Goal: Task Accomplishment & Management: Complete application form

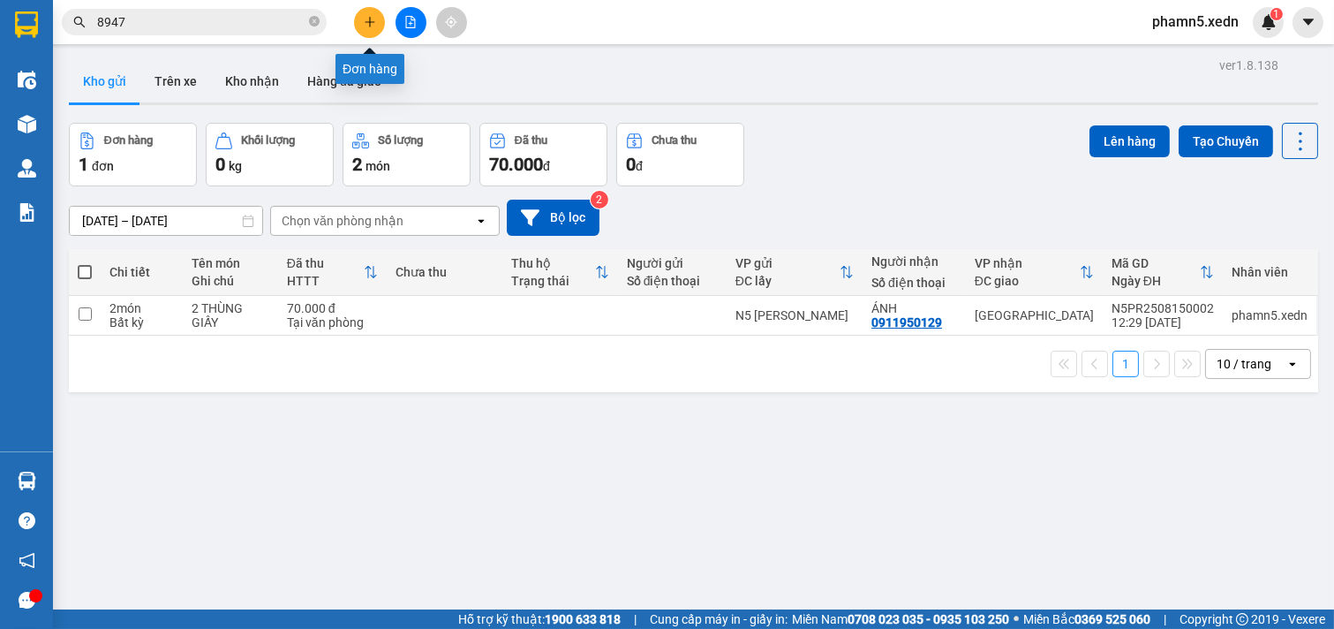
click at [371, 22] on icon "plus" at bounding box center [370, 21] width 10 height 1
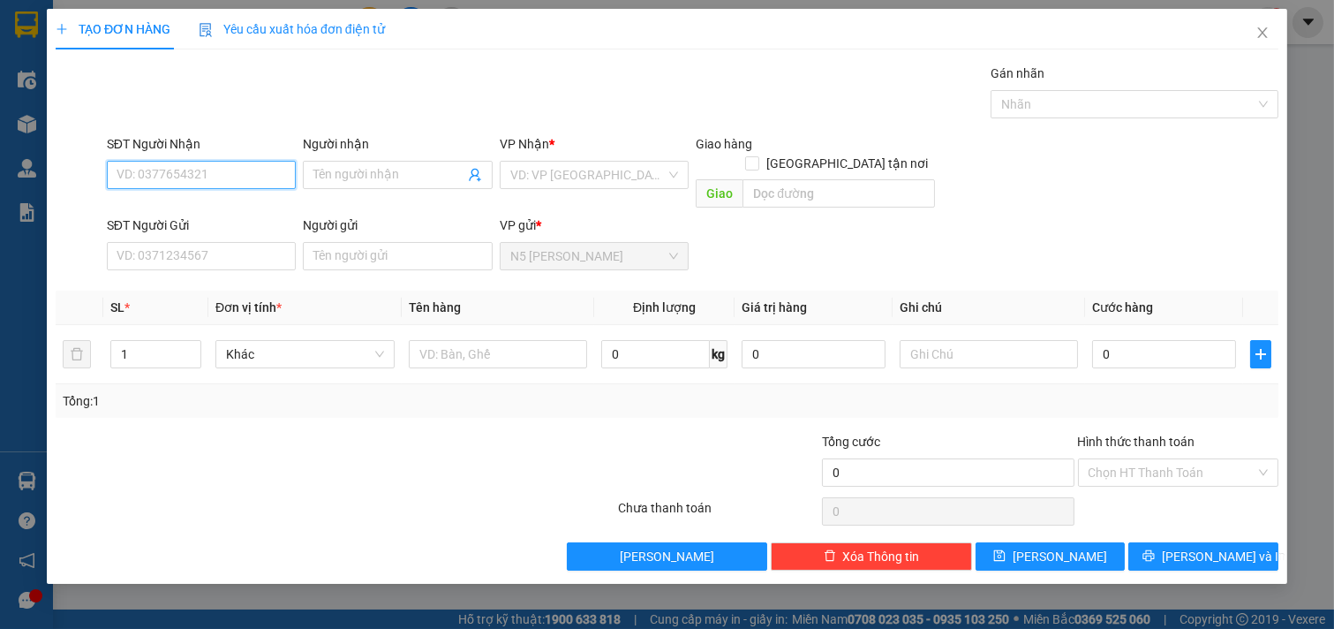
click at [259, 169] on input "SĐT Người Nhận" at bounding box center [202, 175] width 190 height 28
click at [188, 177] on input "0357719515" at bounding box center [202, 175] width 190 height 28
type input "0357719515"
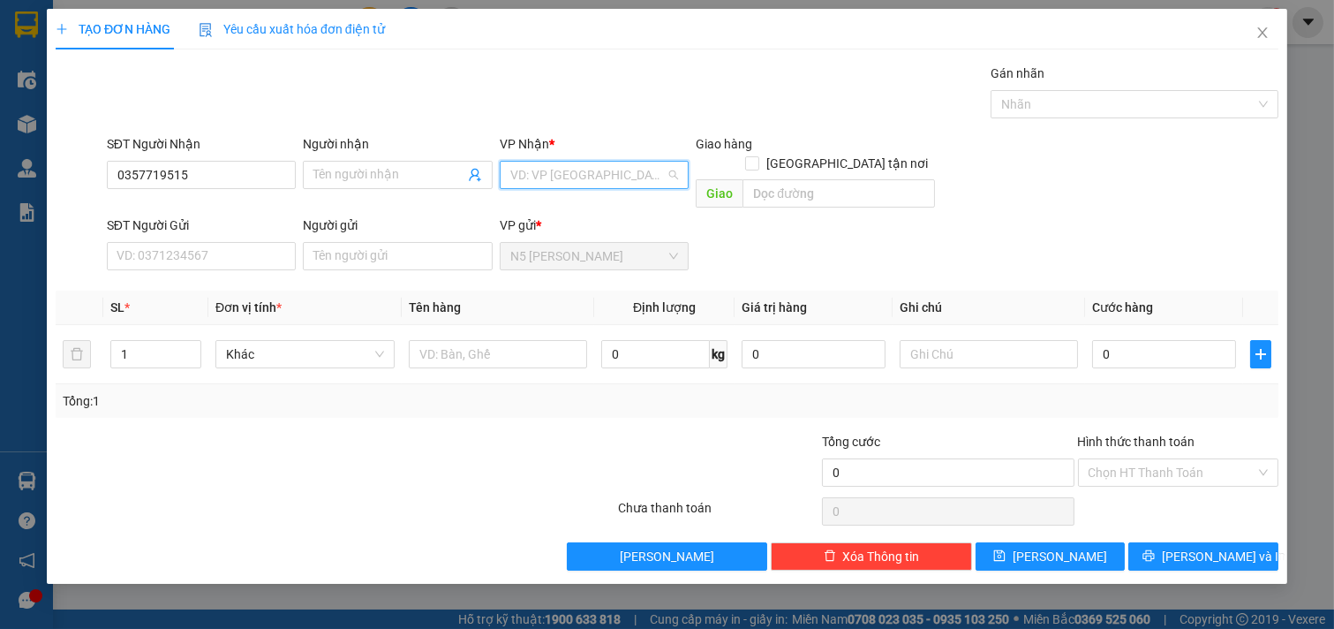
click at [571, 182] on input "search" at bounding box center [588, 175] width 156 height 26
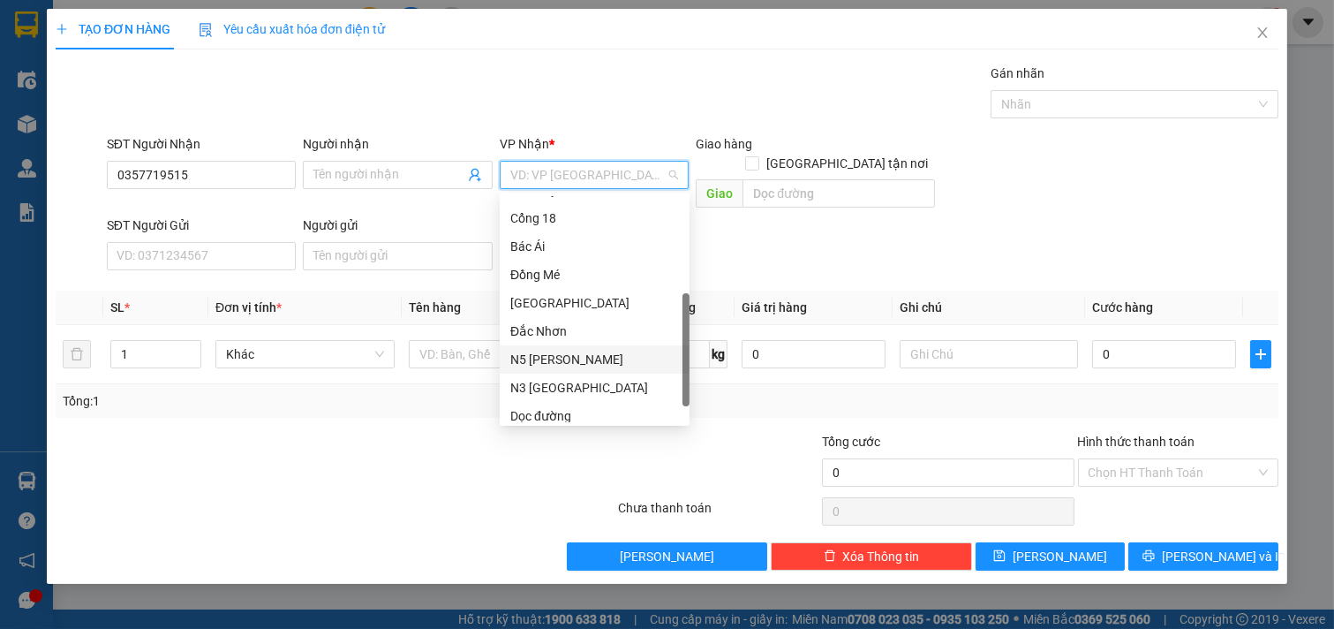
scroll to position [253, 0]
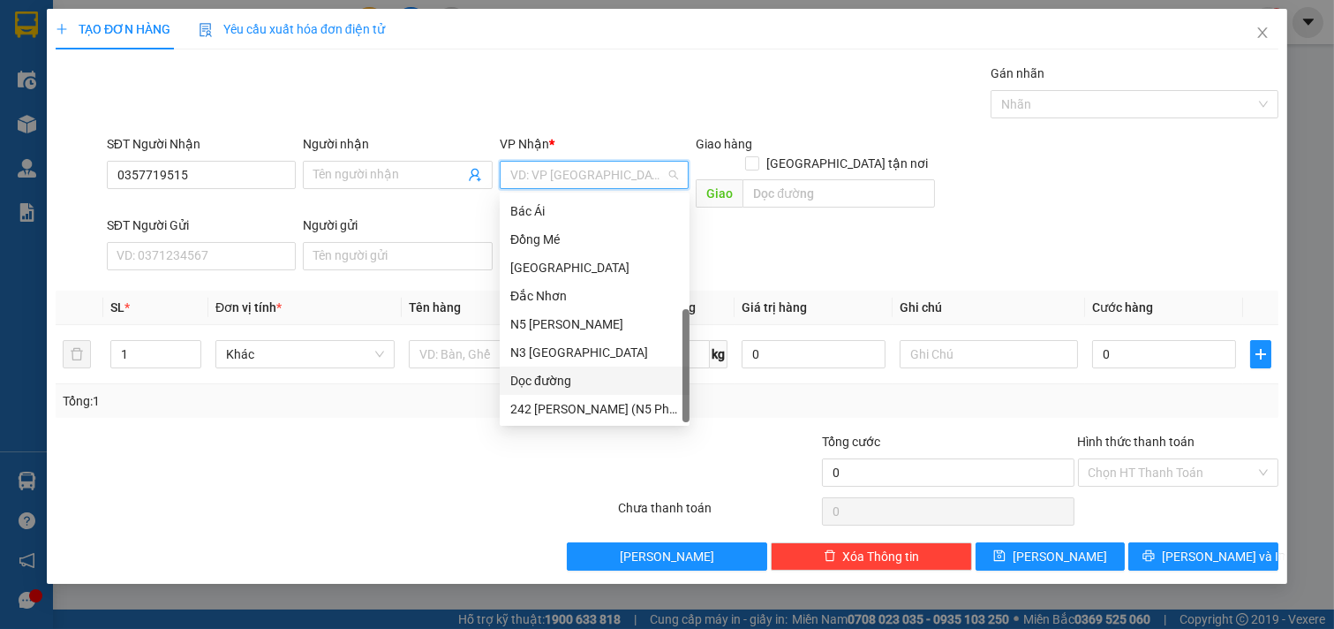
click at [598, 376] on div "Dọc đường" at bounding box center [594, 380] width 169 height 19
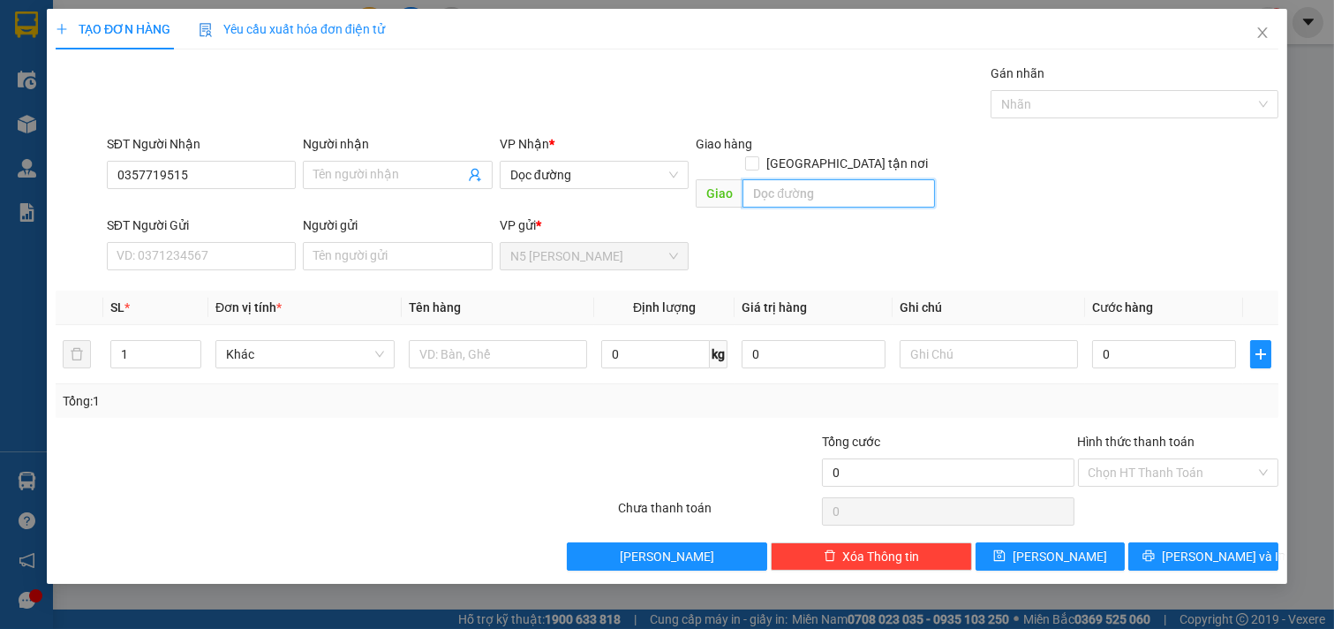
click at [788, 179] on input "text" at bounding box center [839, 193] width 192 height 28
type input "[PERSON_NAME]"
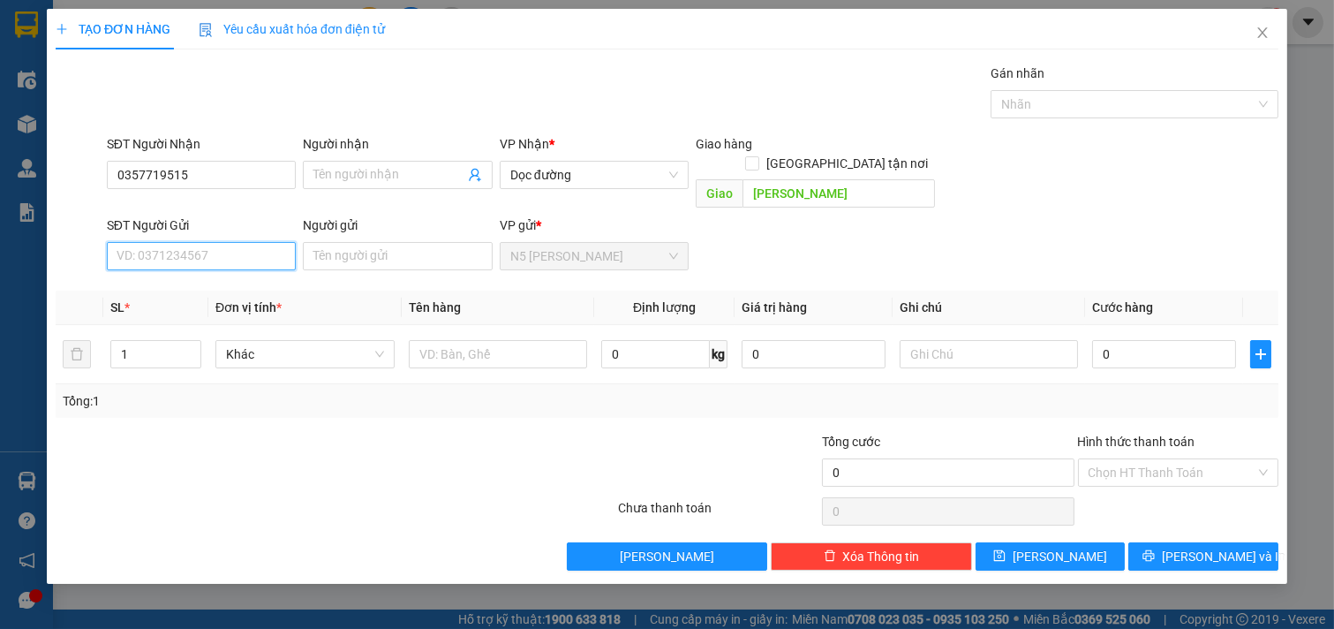
click at [213, 244] on input "SĐT Người Gửi" at bounding box center [202, 256] width 190 height 28
click at [216, 272] on div "0945442481" at bounding box center [201, 271] width 169 height 19
type input "0945442481"
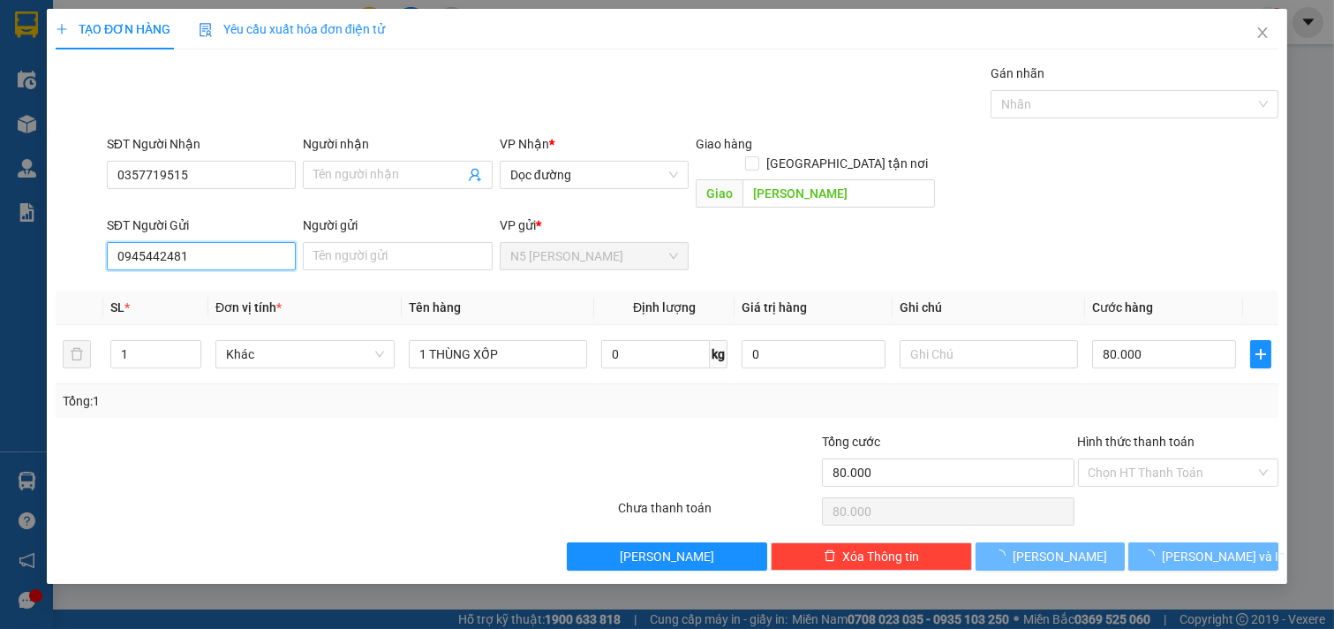
type input "80.000"
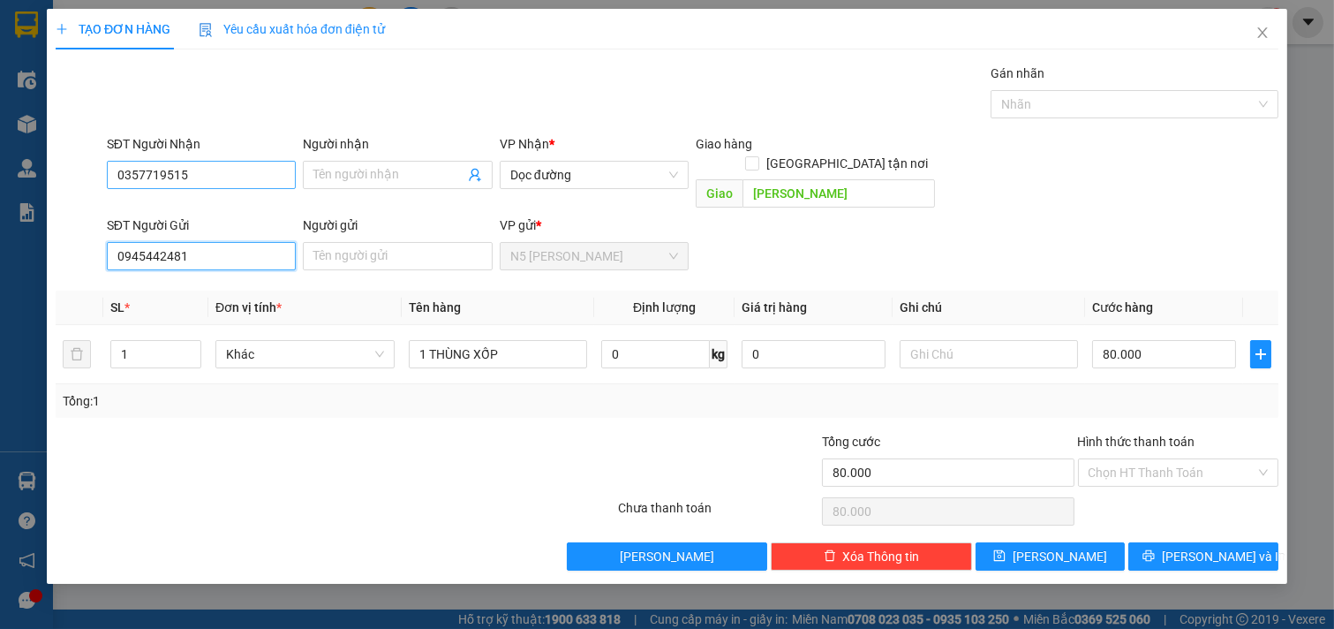
type input "0945442481"
click at [190, 180] on input "0357719515" at bounding box center [202, 175] width 190 height 28
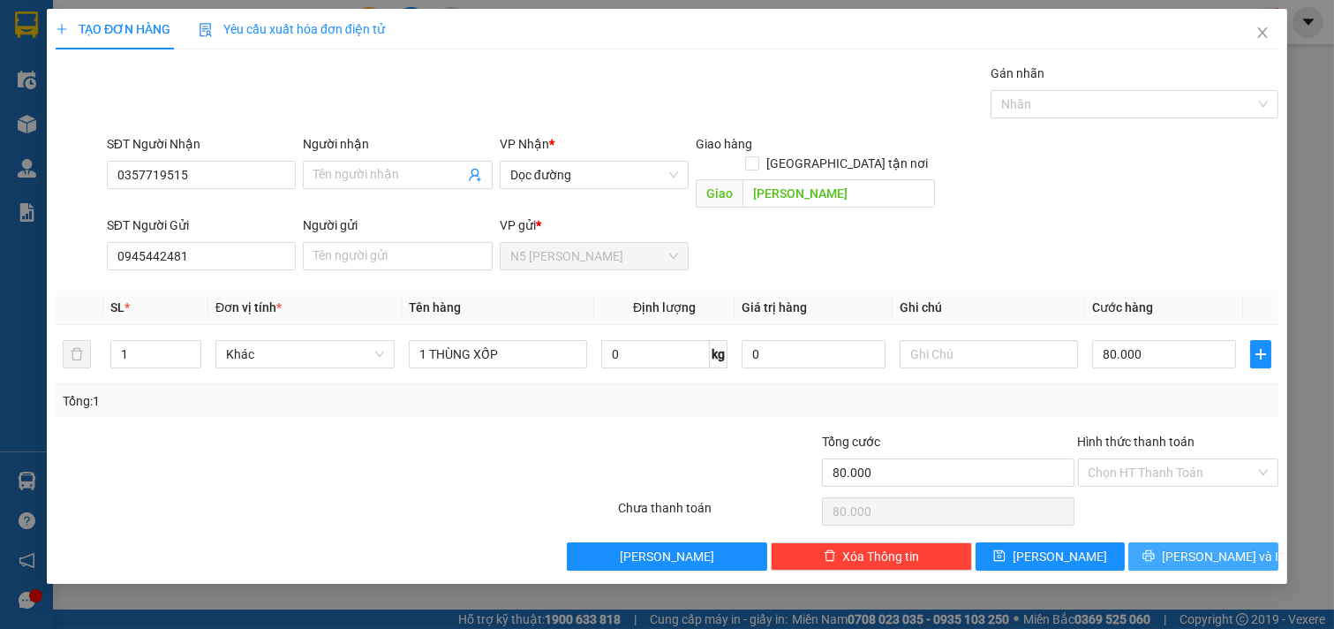
click at [1204, 547] on span "[PERSON_NAME] và In" at bounding box center [1224, 556] width 124 height 19
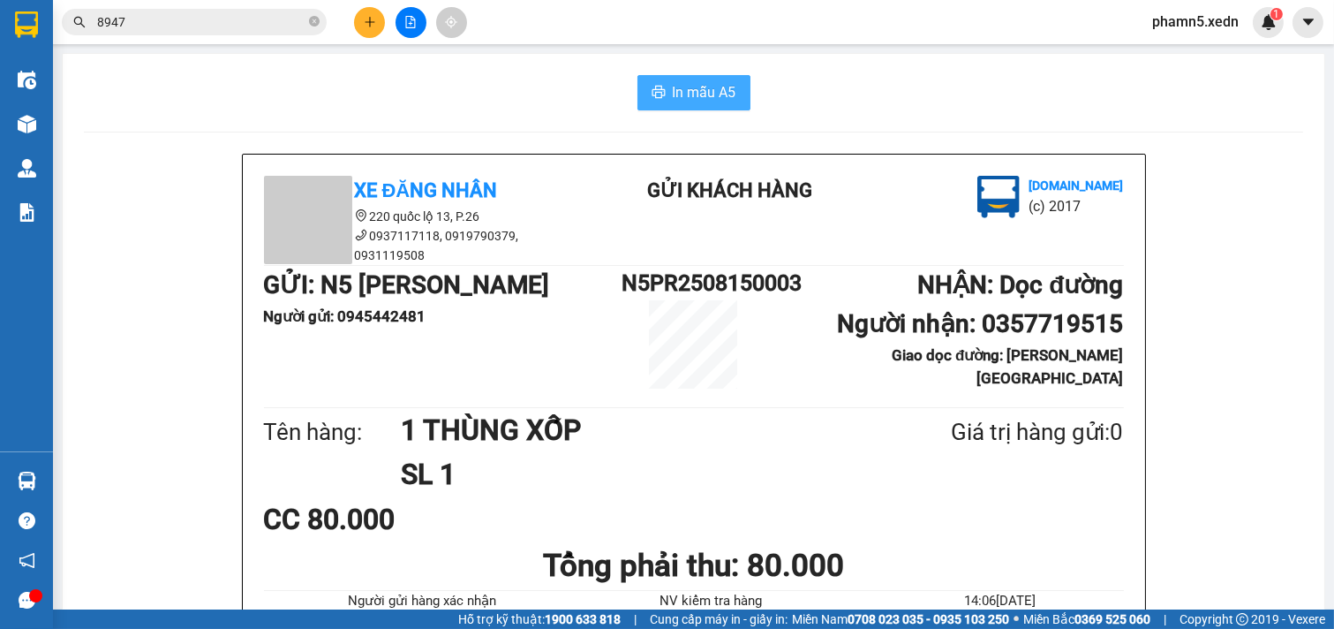
click at [676, 102] on span "In mẫu A5" at bounding box center [705, 92] width 64 height 22
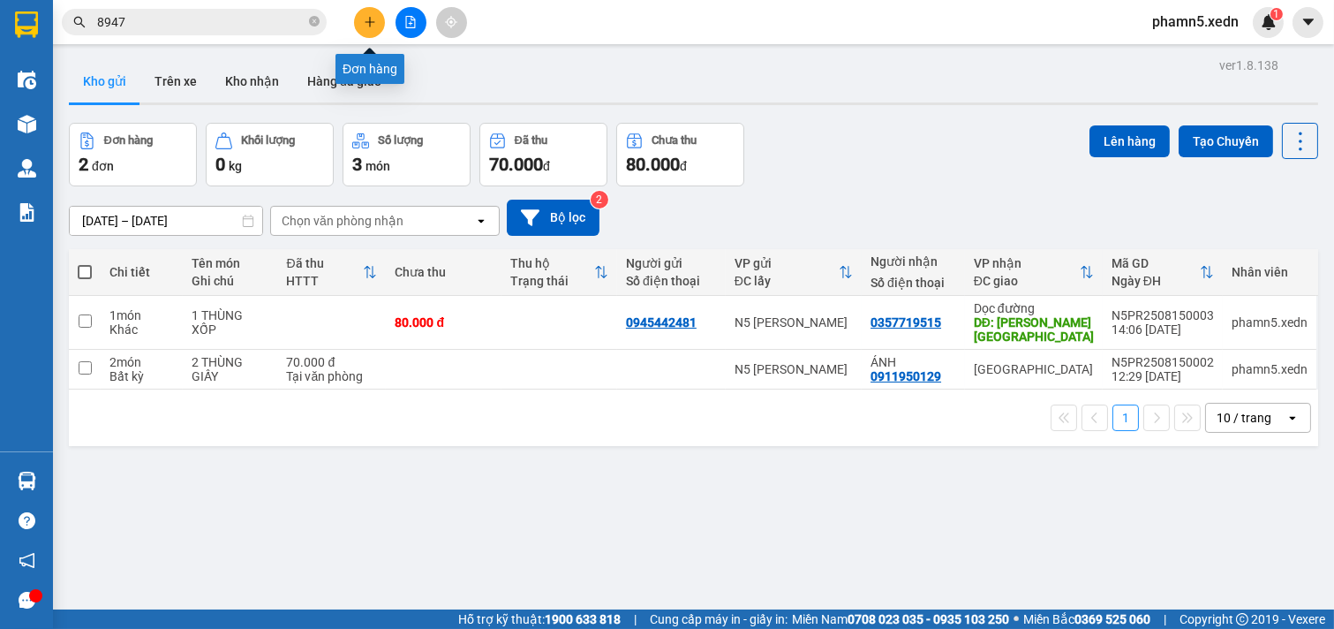
click at [367, 28] on button at bounding box center [369, 22] width 31 height 31
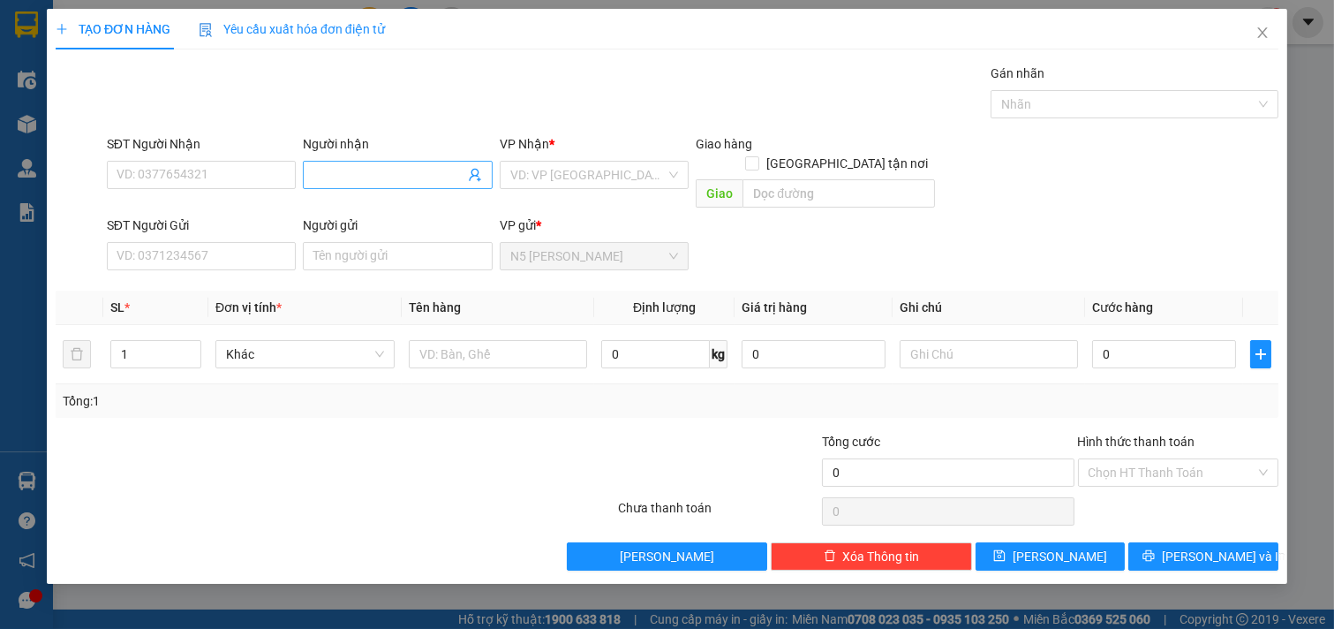
click at [321, 170] on input "Người nhận" at bounding box center [388, 174] width 151 height 19
type input "D"
type input "Đ"
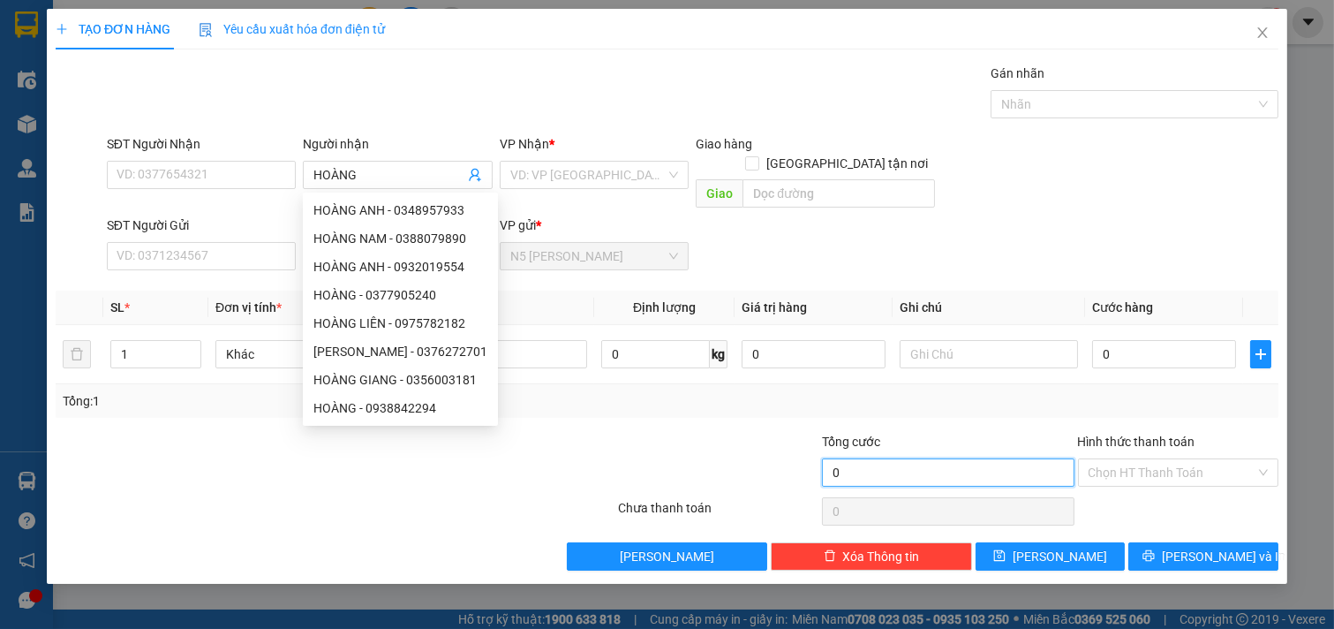
click at [925, 458] on input "0" at bounding box center [948, 472] width 252 height 28
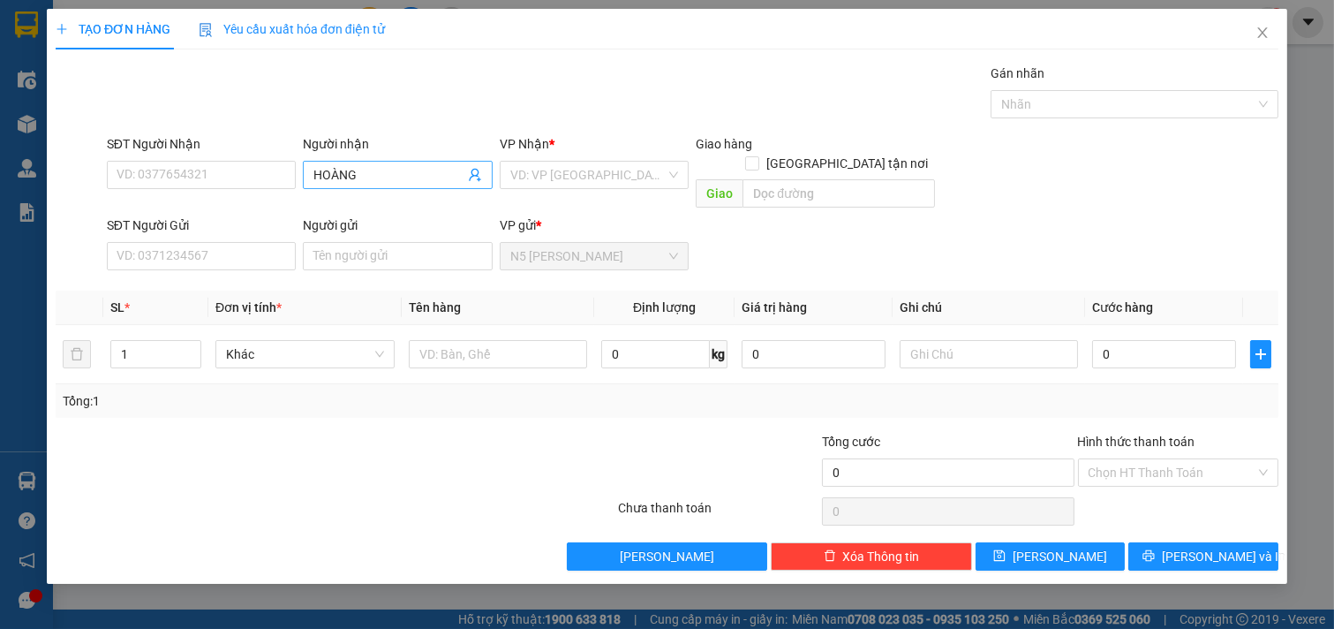
click at [411, 173] on input "HOÀNG" at bounding box center [388, 174] width 151 height 19
type input "HOÀNG N"
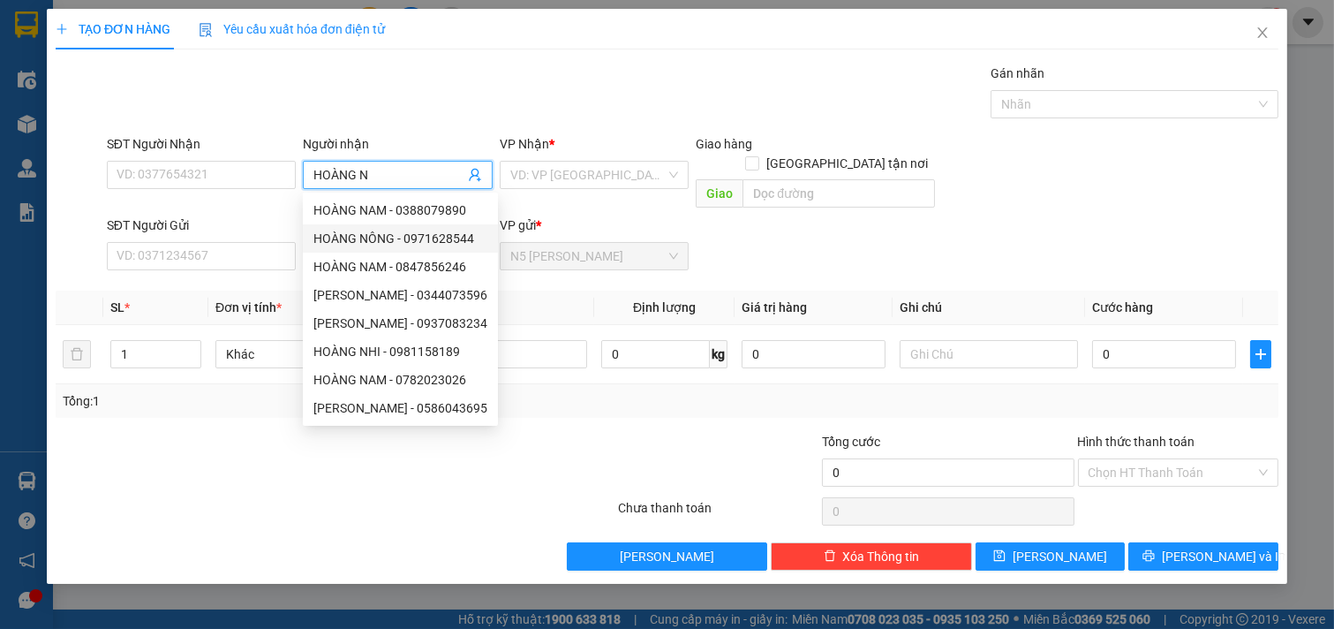
click at [442, 244] on div "HOÀNG NÔNG - 0971628544" at bounding box center [400, 238] width 174 height 19
type input "0971628544"
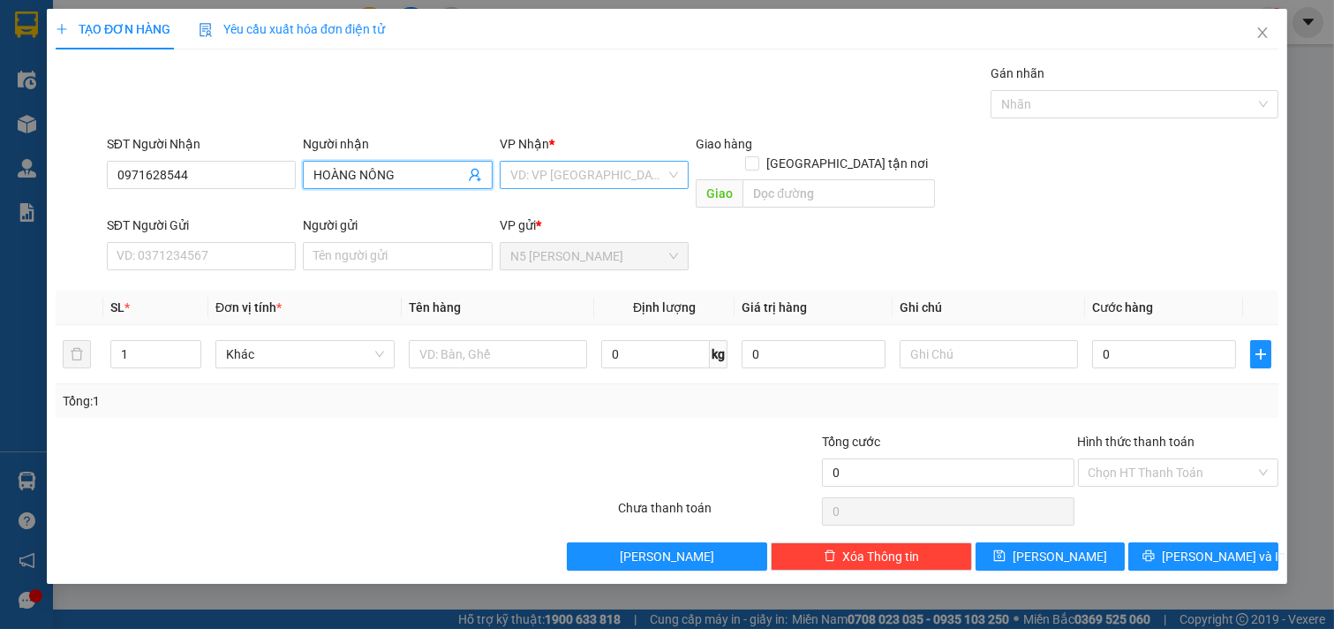
type input "HOÀNG NÔNG"
click at [614, 165] on input "search" at bounding box center [588, 175] width 156 height 26
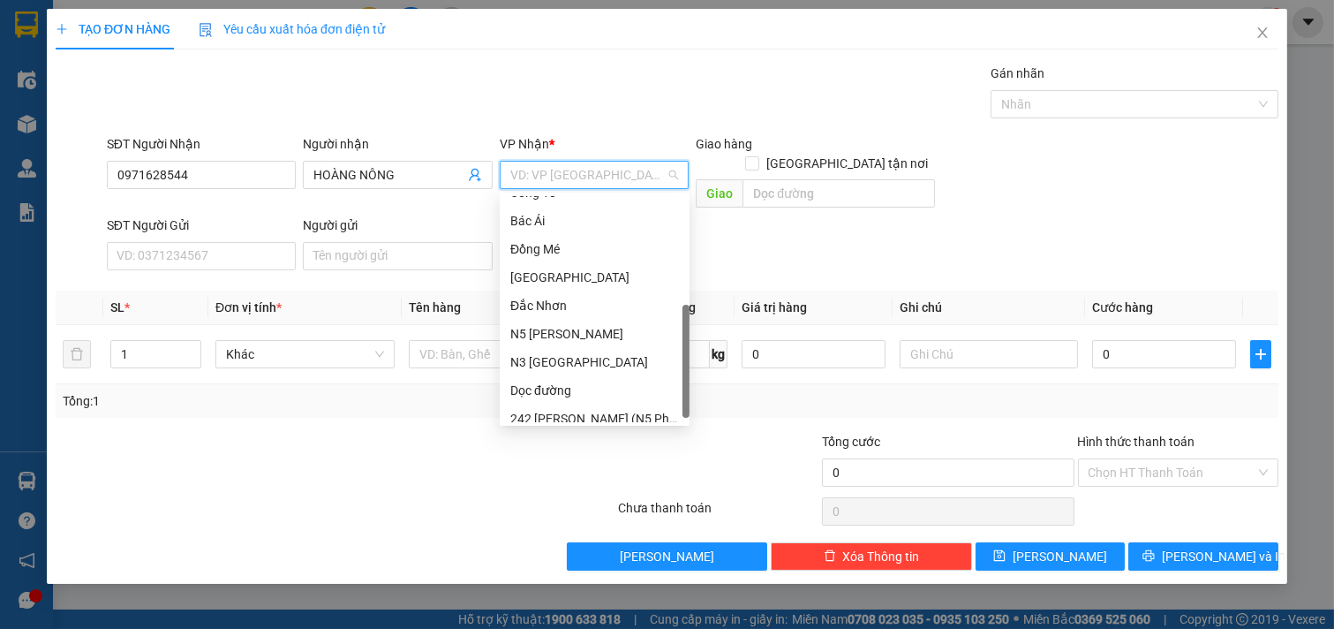
scroll to position [253, 0]
drag, startPoint x: 685, startPoint y: 287, endPoint x: 685, endPoint y: 406, distance: 119.2
click at [685, 406] on div at bounding box center [686, 365] width 7 height 113
click at [532, 381] on div "Dọc đường" at bounding box center [594, 380] width 169 height 19
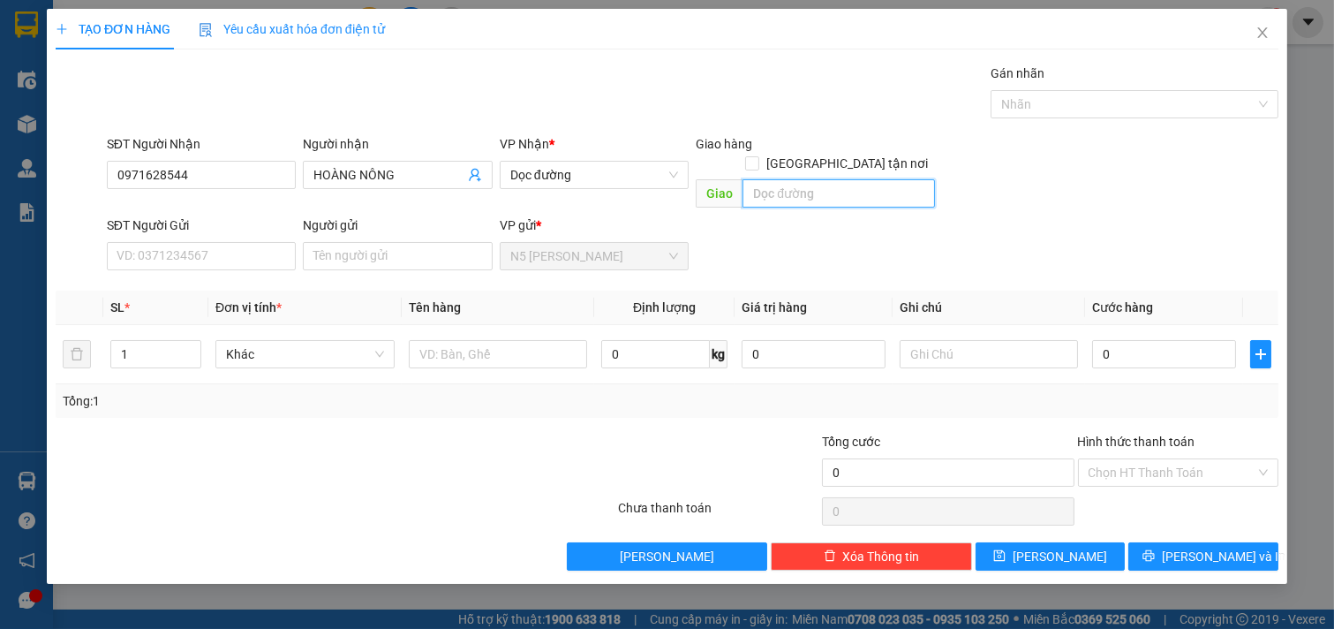
click at [795, 179] on input "text" at bounding box center [839, 193] width 192 height 28
type input "K"
click at [1264, 28] on icon "close" at bounding box center [1263, 33] width 14 height 14
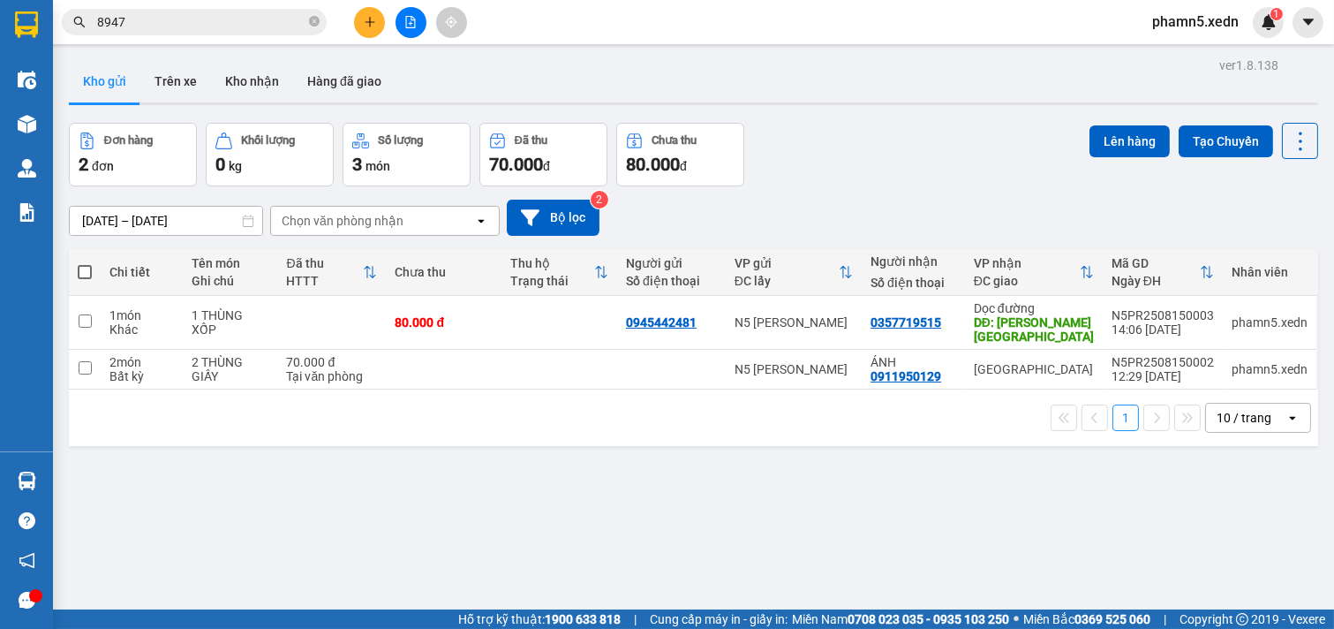
click at [137, 13] on input "8947" at bounding box center [201, 21] width 208 height 19
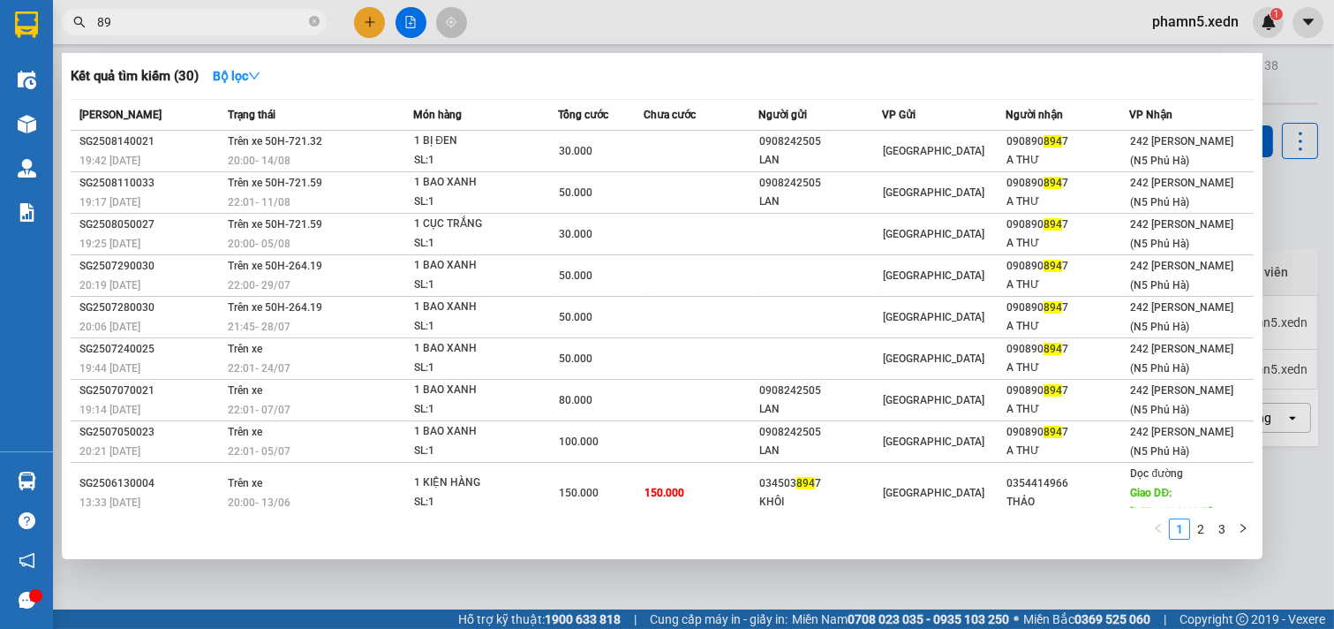
type input "8"
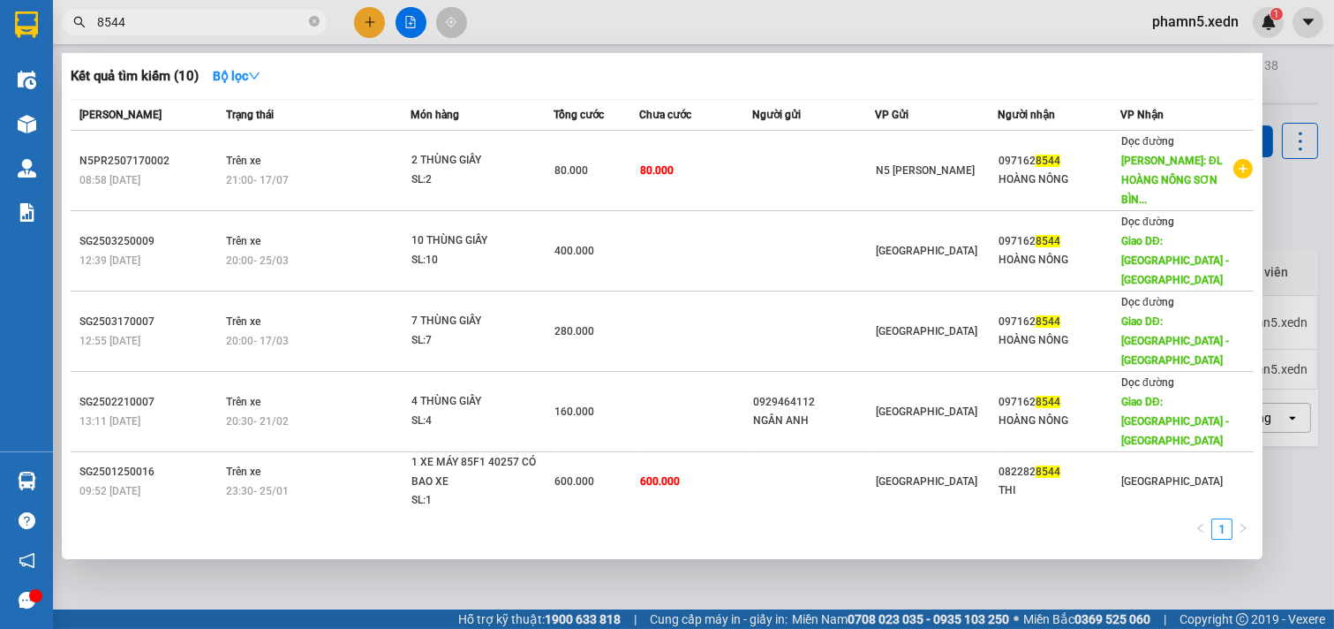
type input "8544"
click at [373, 29] on div at bounding box center [667, 314] width 1334 height 629
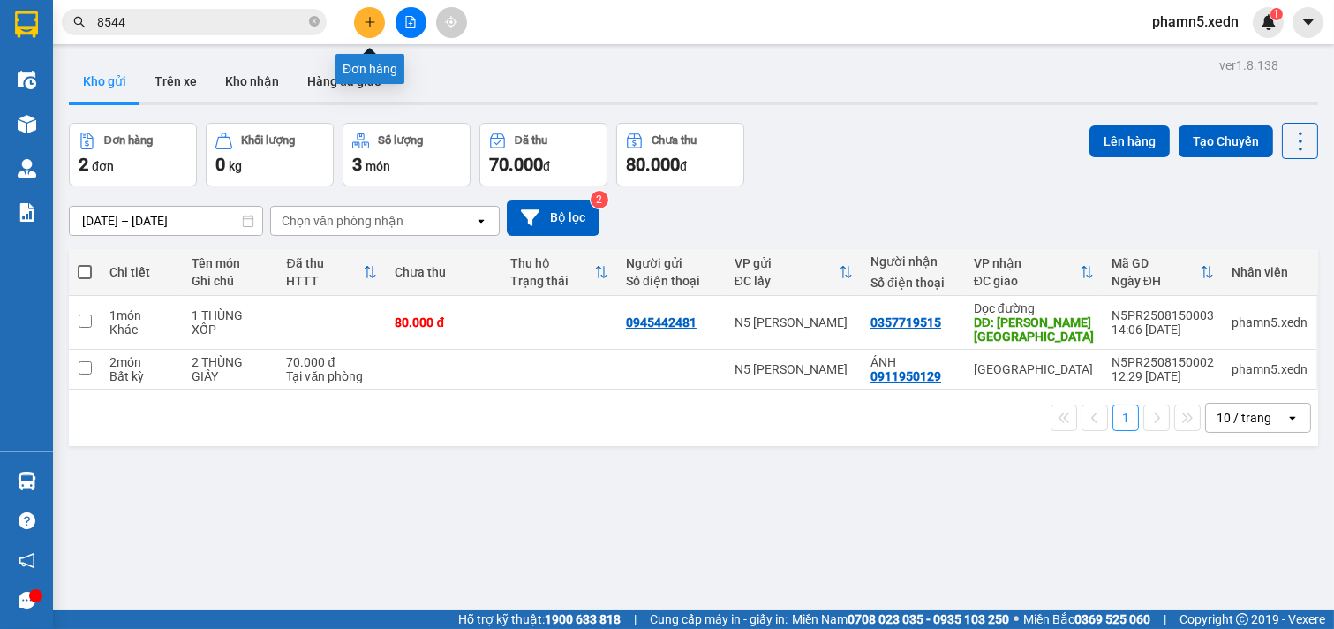
click at [364, 22] on icon "plus" at bounding box center [370, 22] width 12 height 12
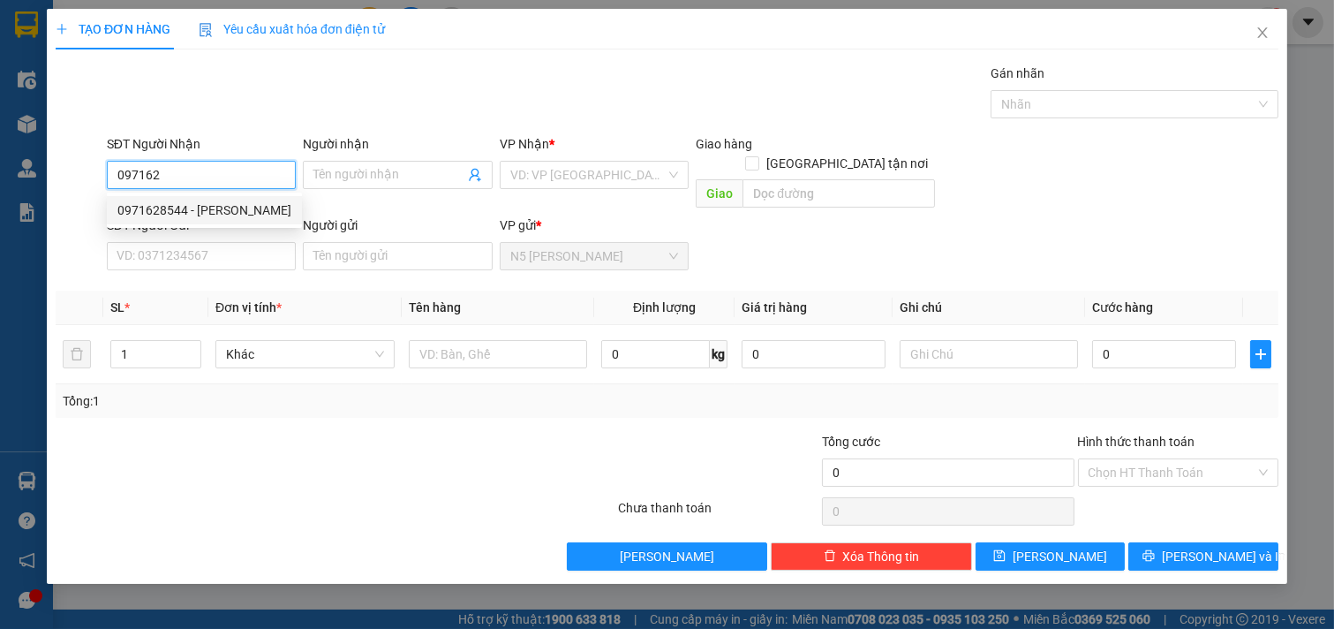
click at [234, 207] on div "0971628544 - [PERSON_NAME]" at bounding box center [204, 209] width 174 height 19
type input "0971628544"
type input "HOÀNG NÔNG"
type input "ĐL HOÀNG NÔNG SƠN BÌNH [GEOGRAPHIC_DATA]"
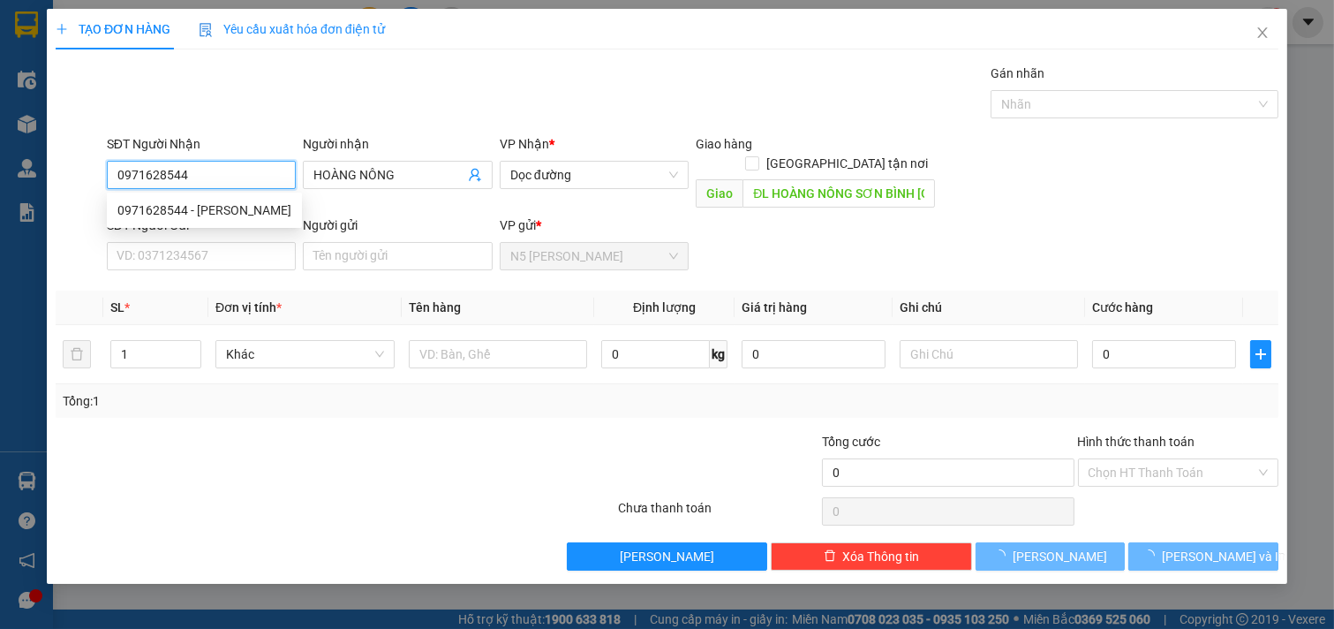
type input "80.000"
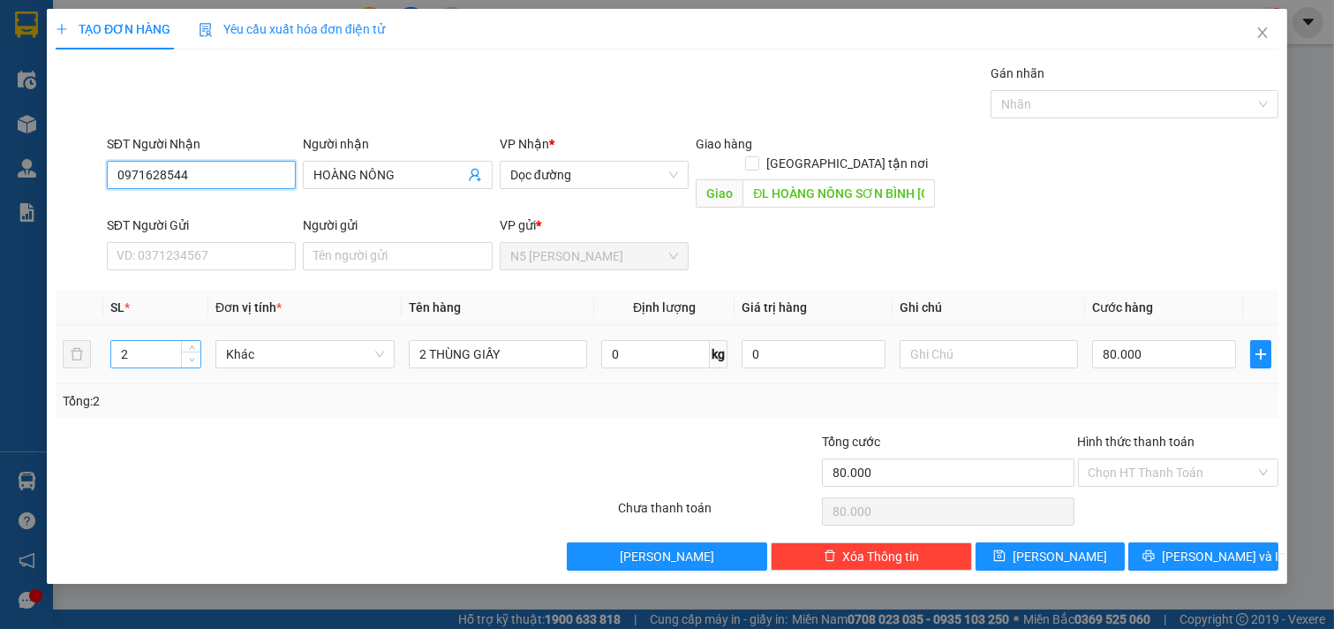
type input "0971628544"
type input "1"
click at [186, 355] on span "down" at bounding box center [191, 360] width 11 height 11
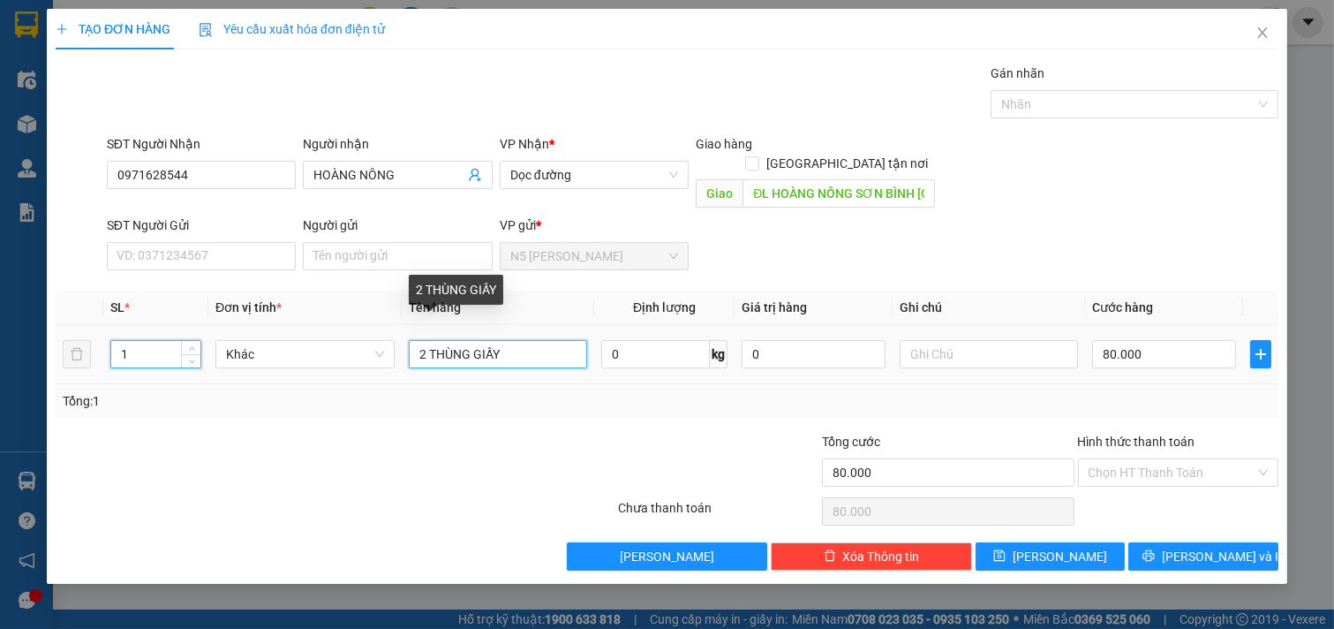
click at [505, 340] on input "2 THÙNG GIẤY" at bounding box center [498, 354] width 179 height 28
type input "0"
type input "2 THÙNG GIẤY"
type input "0"
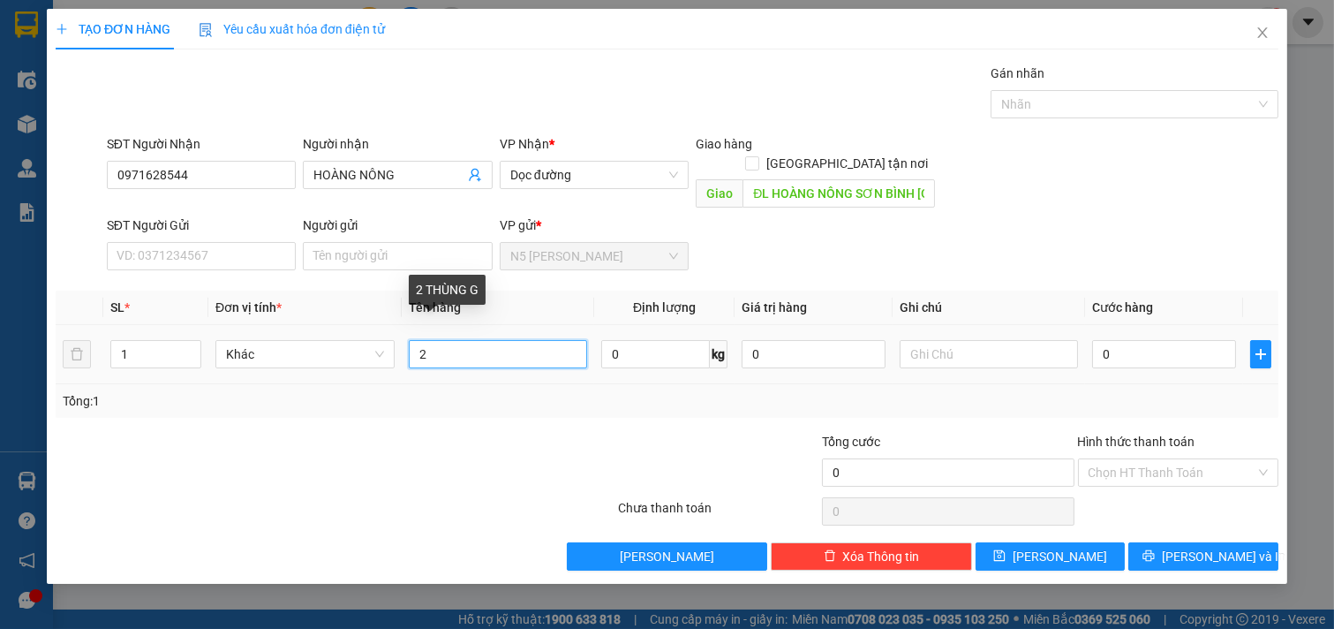
type input "2"
type input "1 BAO TRẮNG"
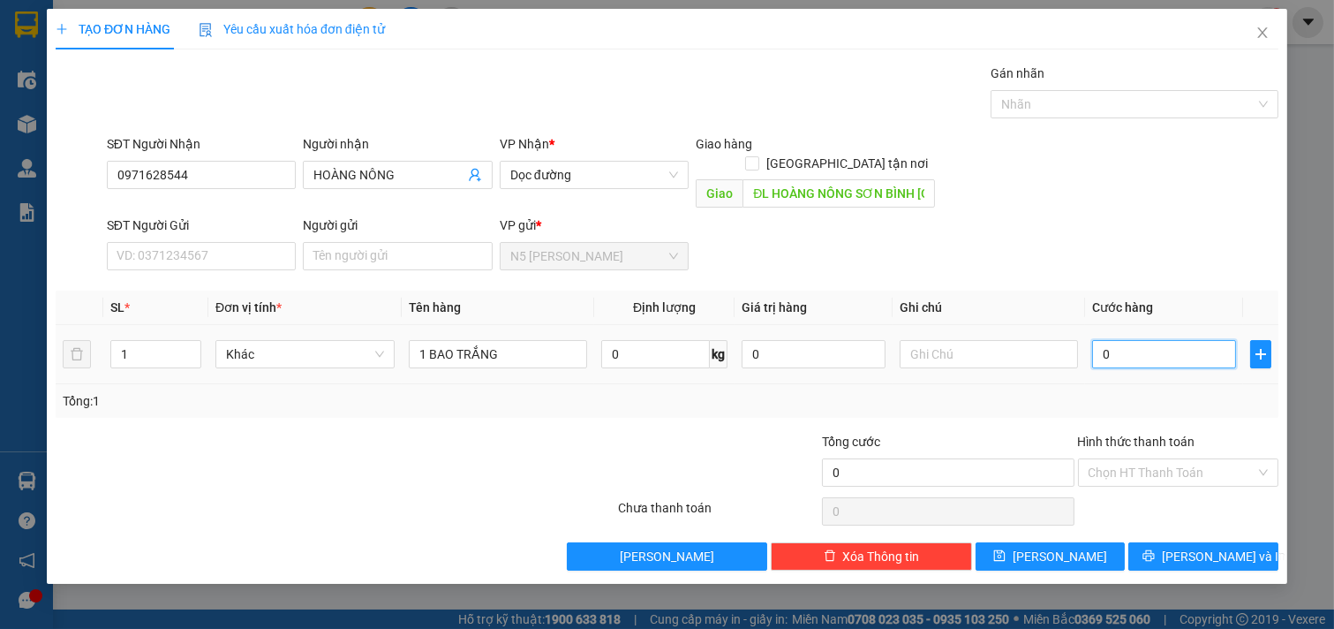
click at [1134, 340] on input "0" at bounding box center [1164, 354] width 144 height 28
type input "6"
type input "60"
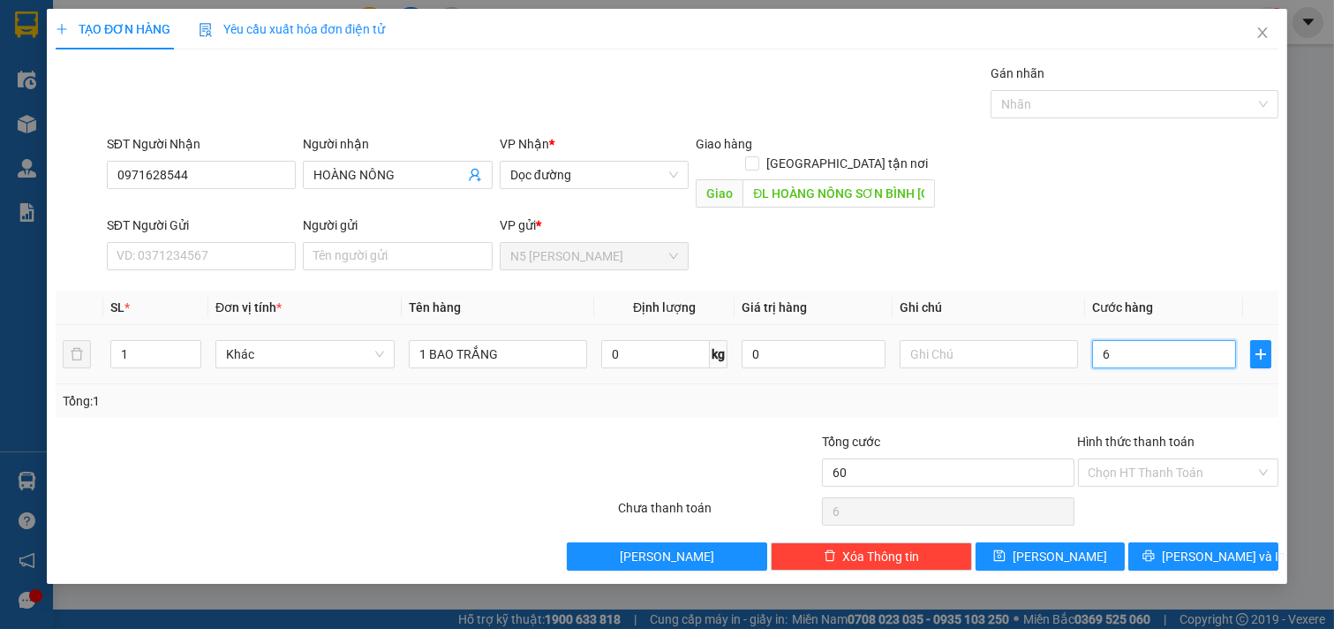
type input "60"
click at [1188, 459] on input "Hình thức thanh toán" at bounding box center [1173, 472] width 168 height 26
type input "60.000"
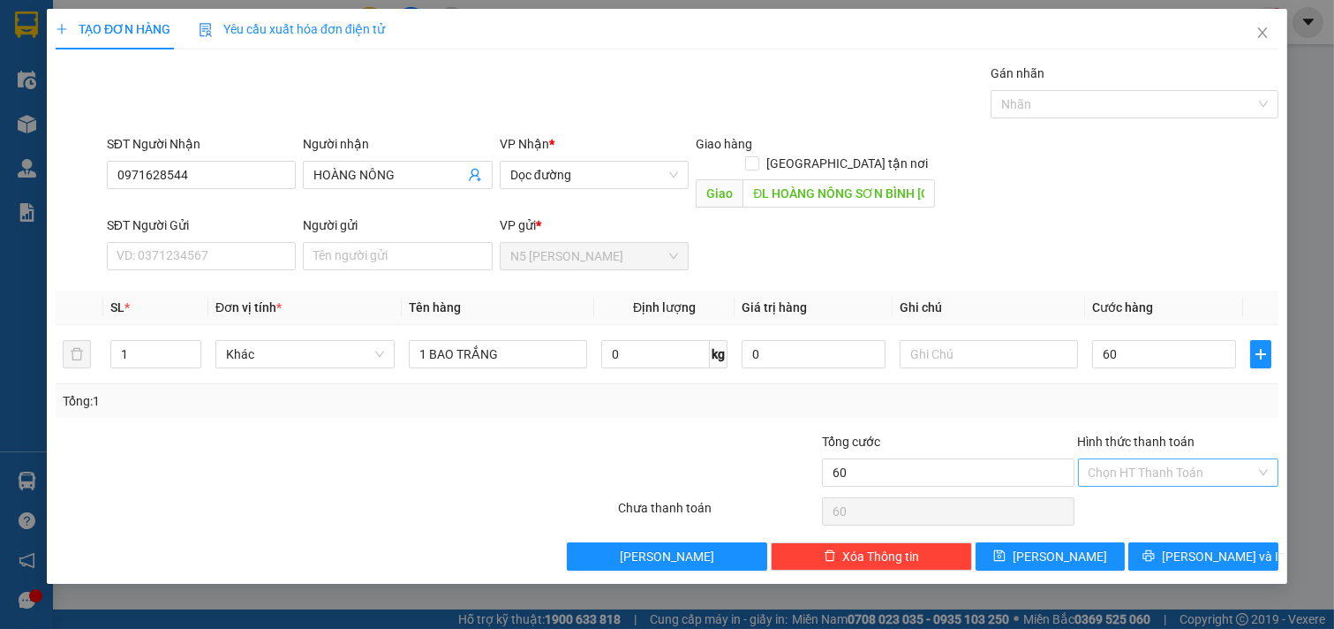
type input "60.000"
click at [1131, 486] on div "Tại văn phòng" at bounding box center [1179, 488] width 180 height 19
type input "0"
click at [1155, 549] on icon "printer" at bounding box center [1149, 555] width 12 height 12
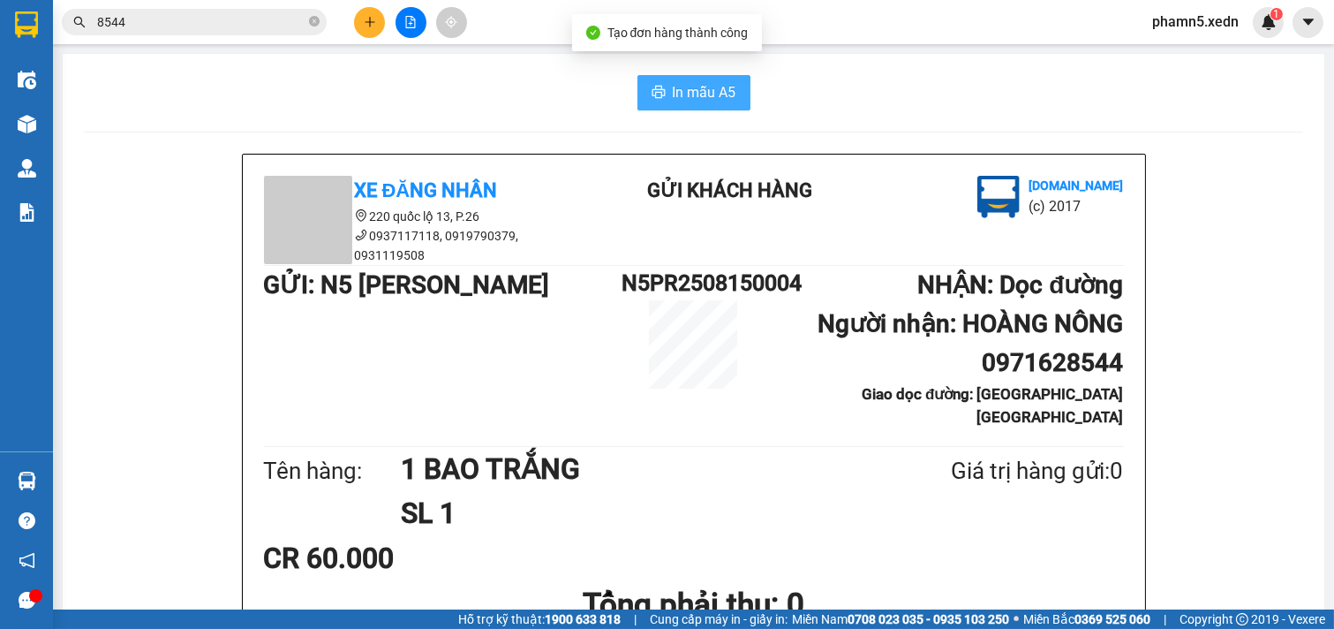
click at [695, 85] on span "In mẫu A5" at bounding box center [705, 92] width 64 height 22
